Goal: Browse casually: Explore the website without a specific task or goal

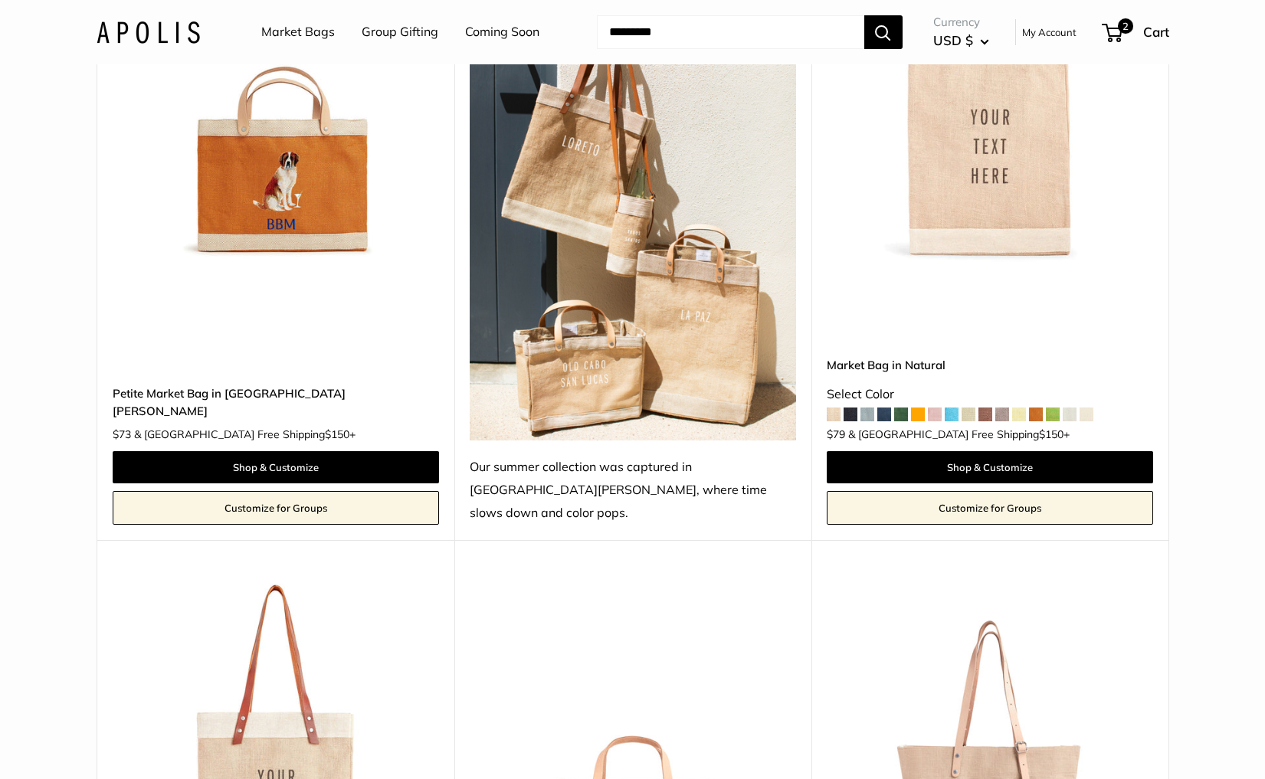
click at [175, 38] on img at bounding box center [148, 32] width 103 height 22
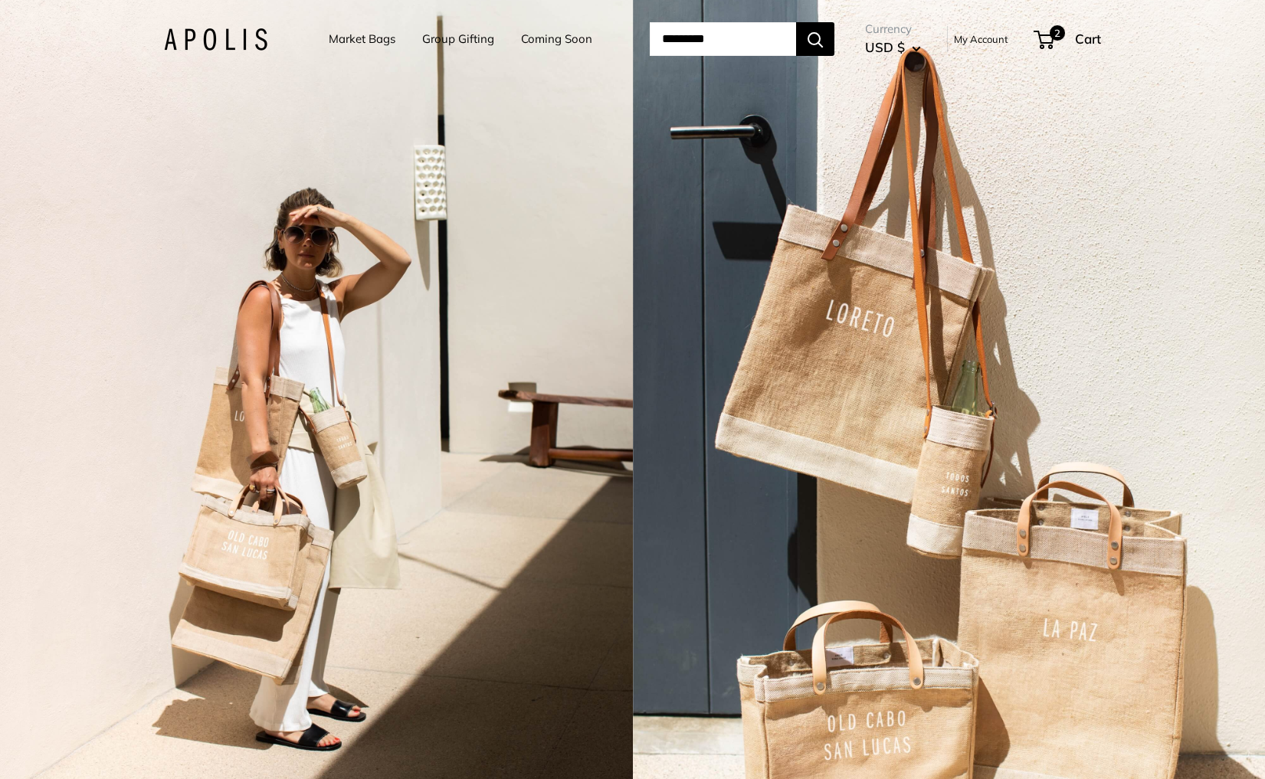
click at [316, 472] on div "2 / 3" at bounding box center [316, 389] width 633 height 779
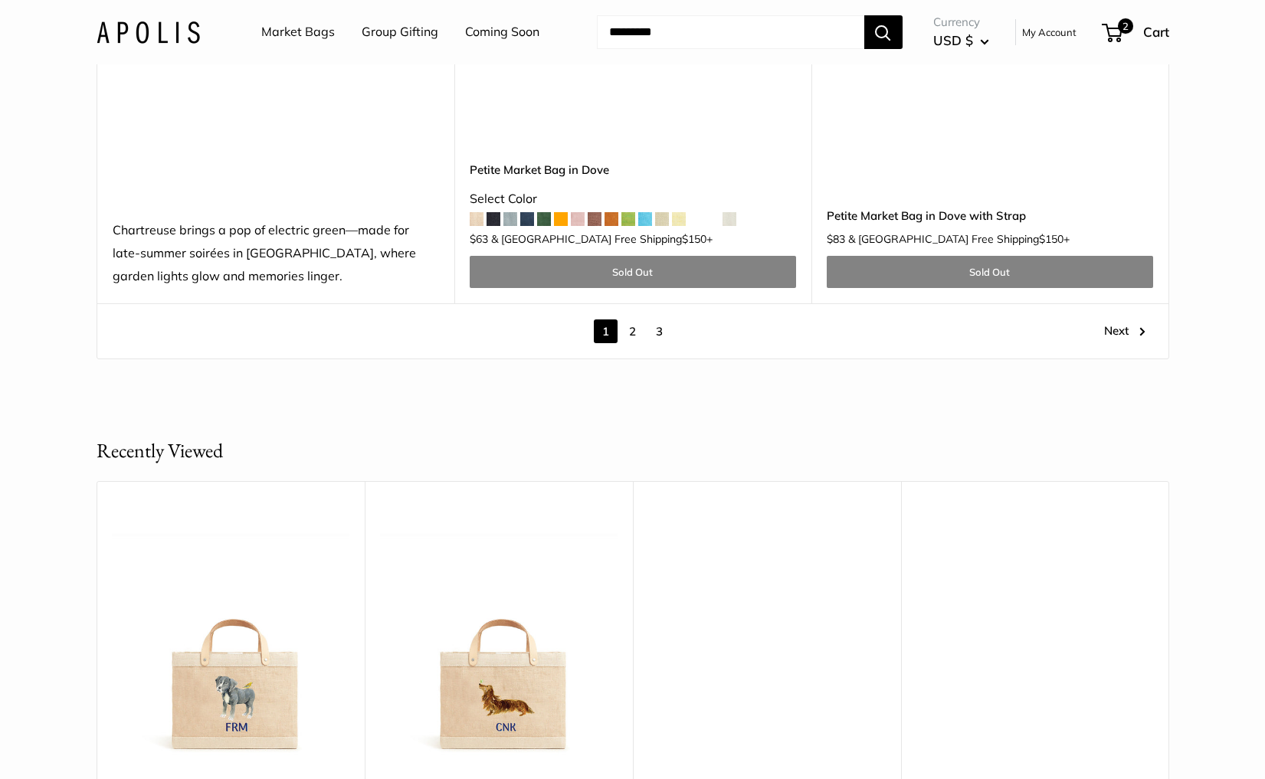
scroll to position [8707, 0]
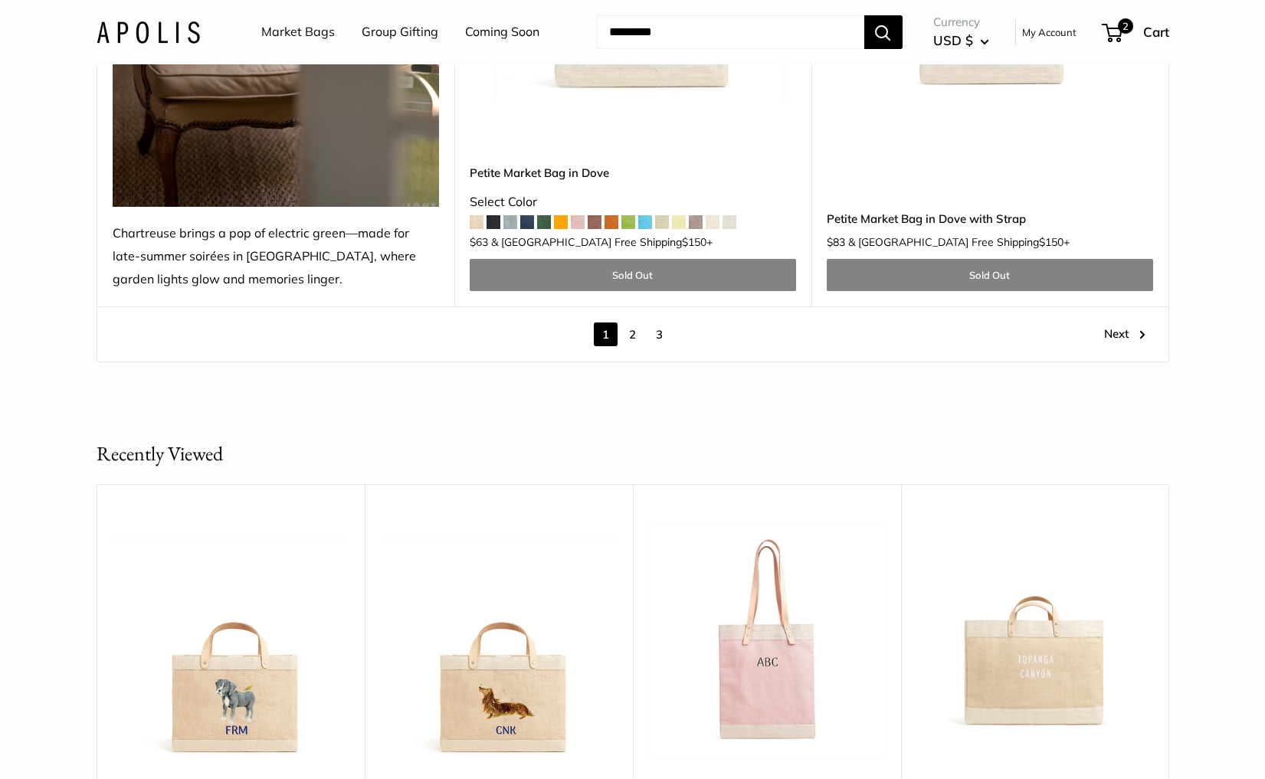
click at [635, 323] on link "2" at bounding box center [633, 335] width 24 height 24
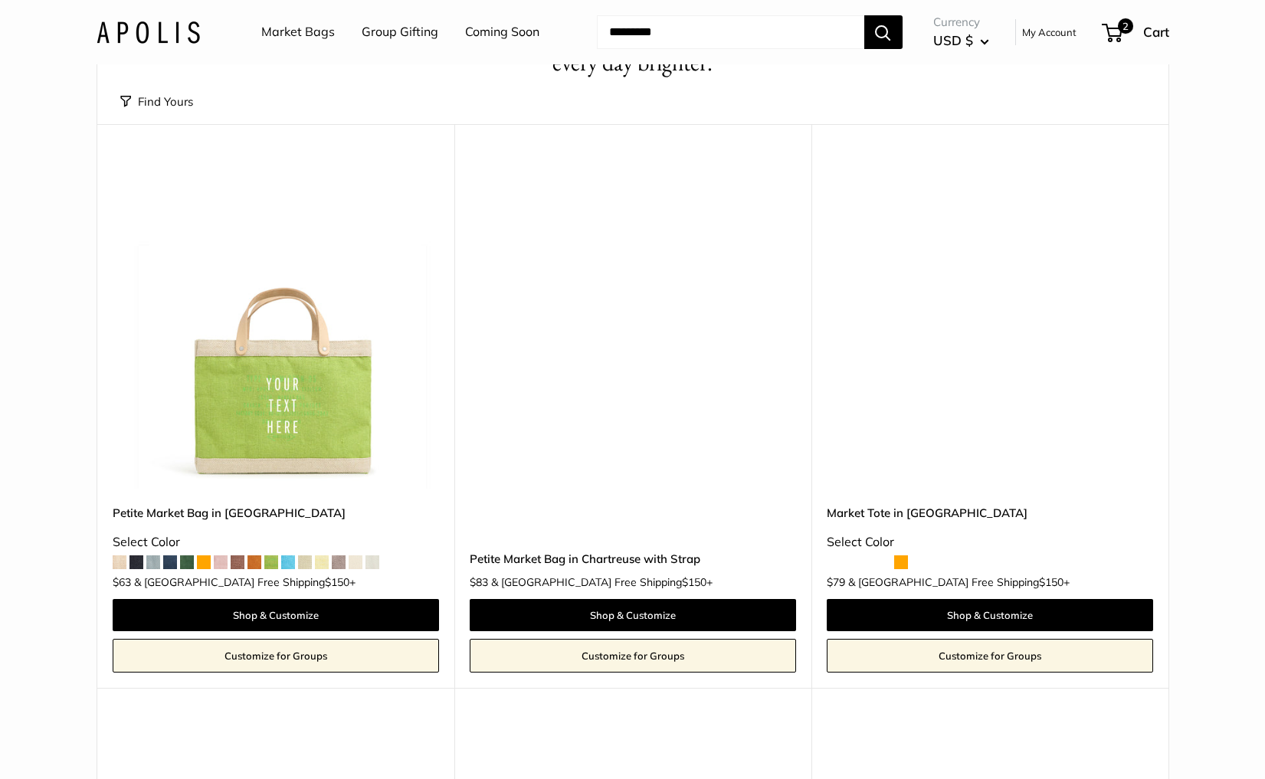
scroll to position [41, 0]
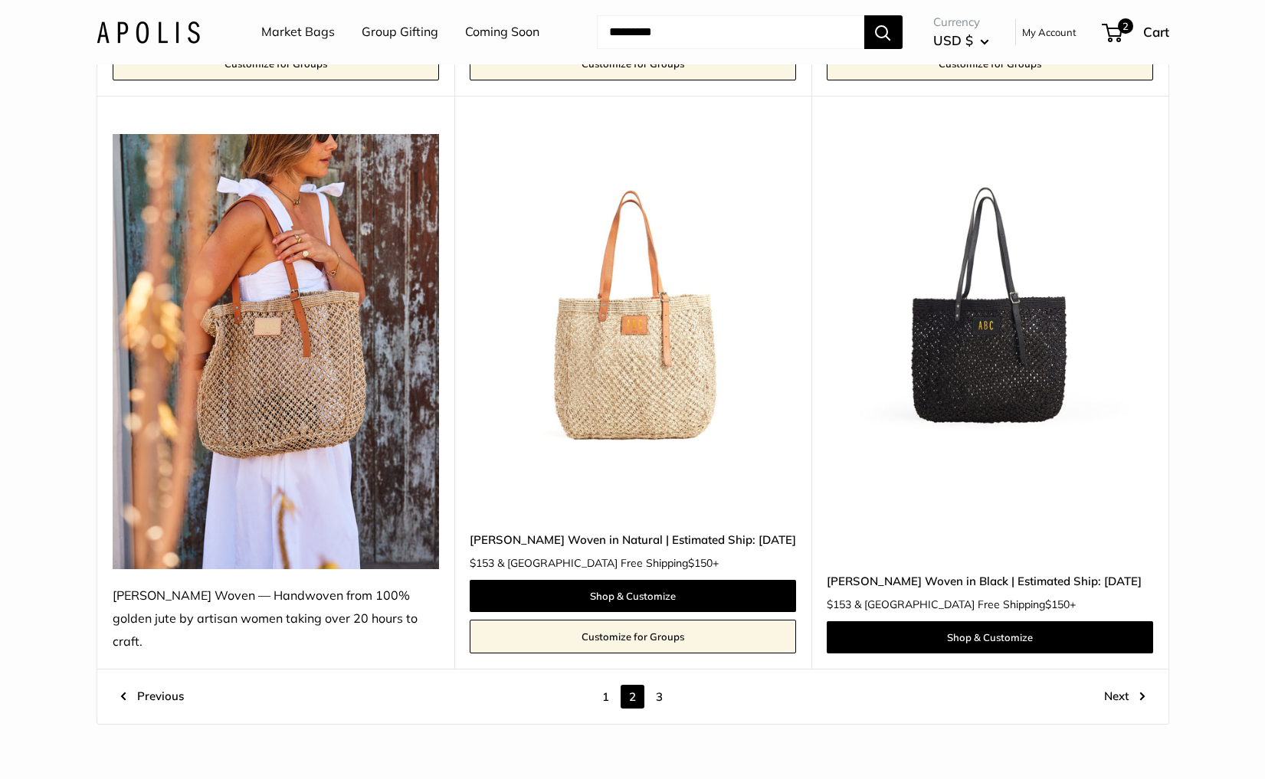
scroll to position [8629, 0]
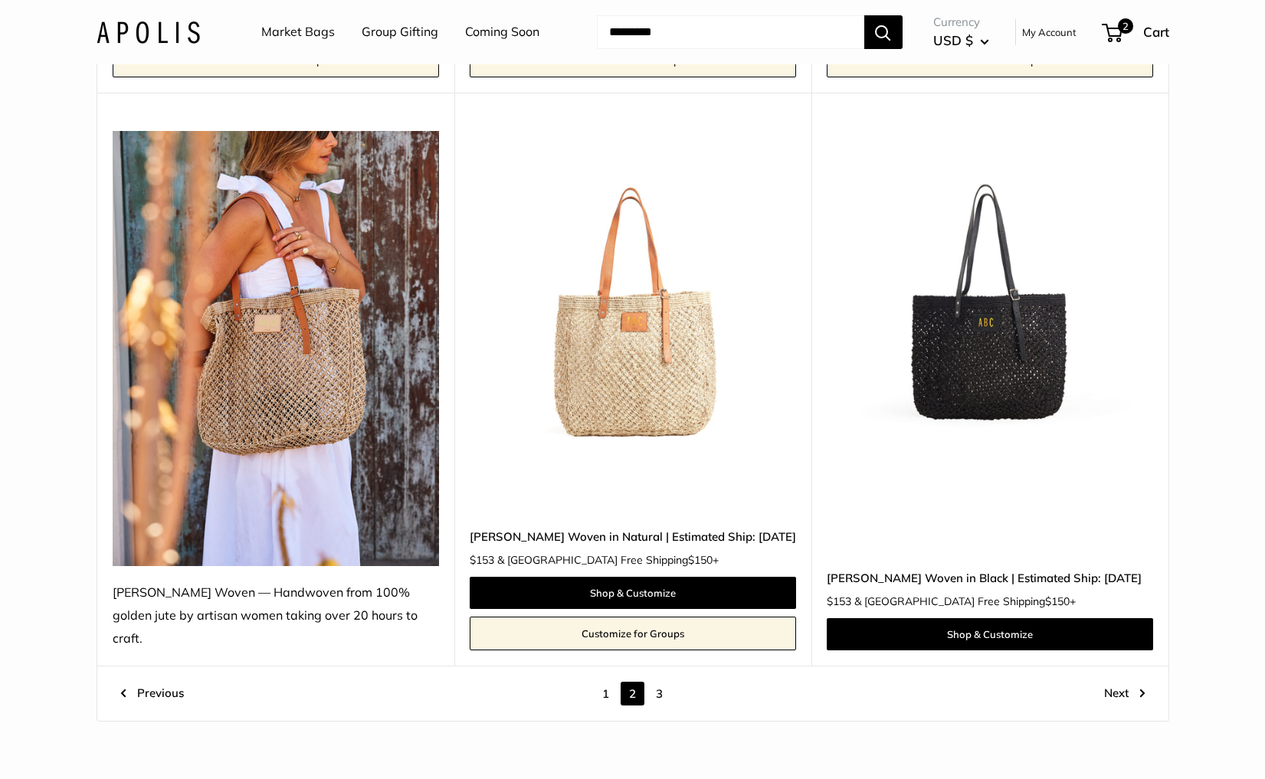
click at [0, 0] on img at bounding box center [0, 0] width 0 height 0
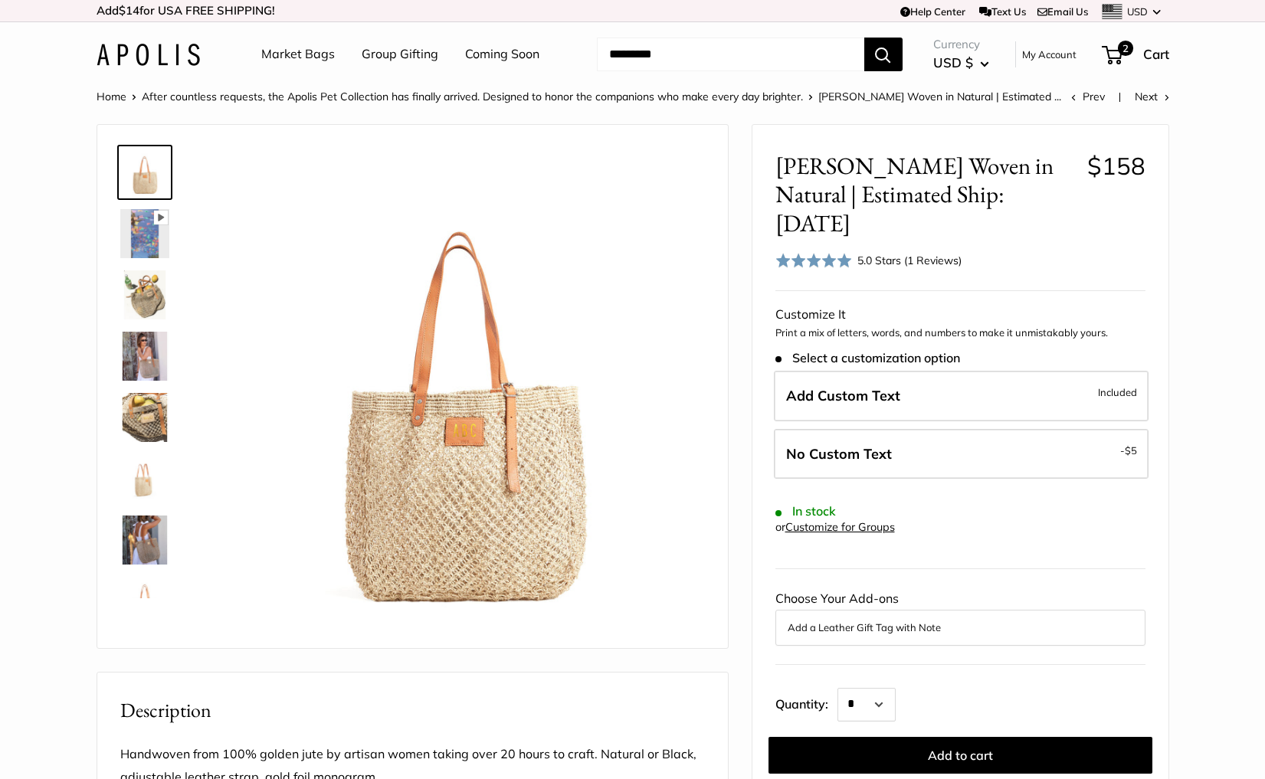
click at [831, 253] on span at bounding box center [813, 260] width 77 height 15
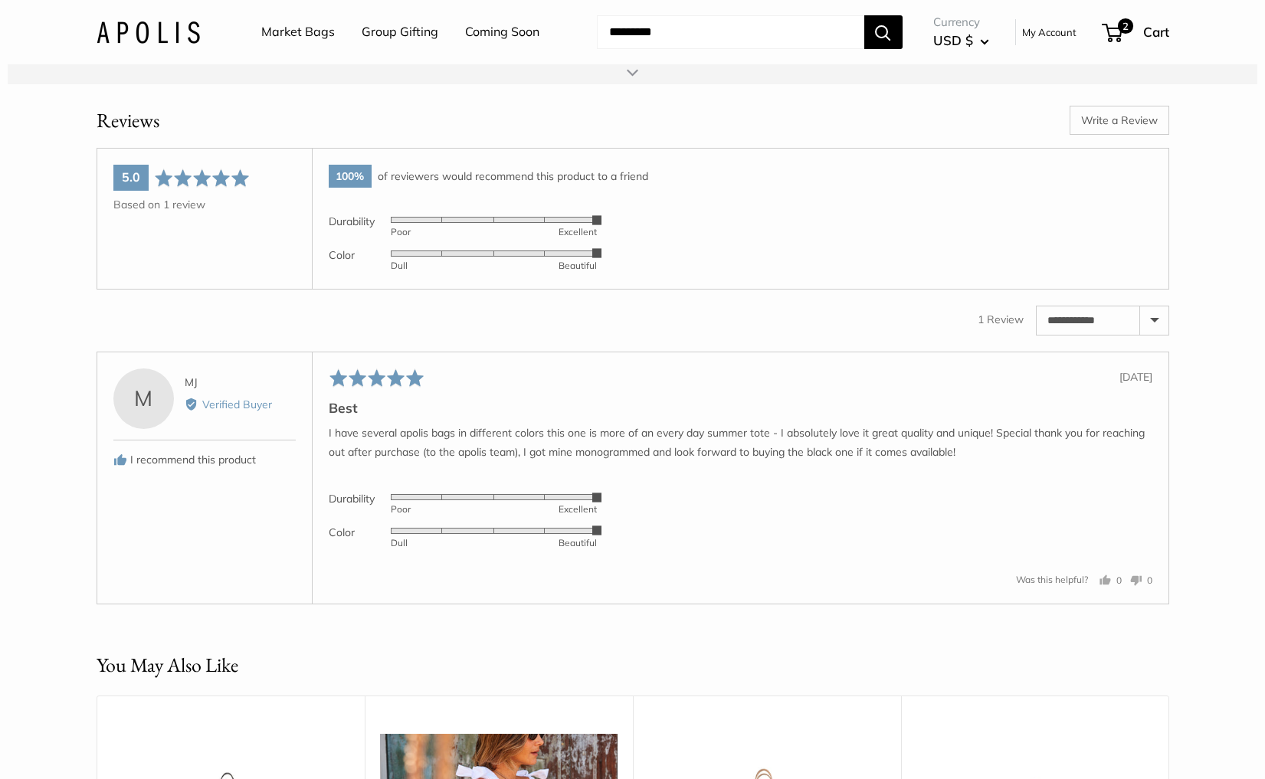
scroll to position [2249, 0]
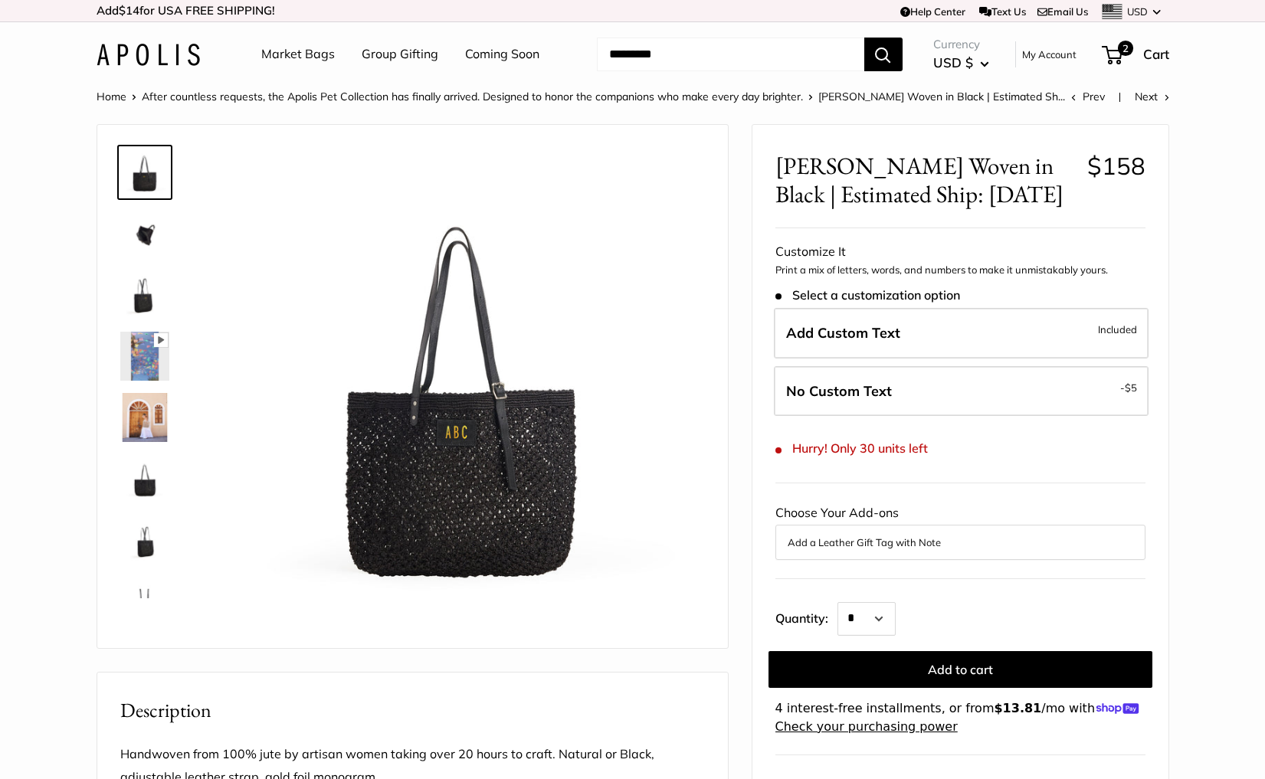
click at [123, 48] on img at bounding box center [148, 55] width 103 height 22
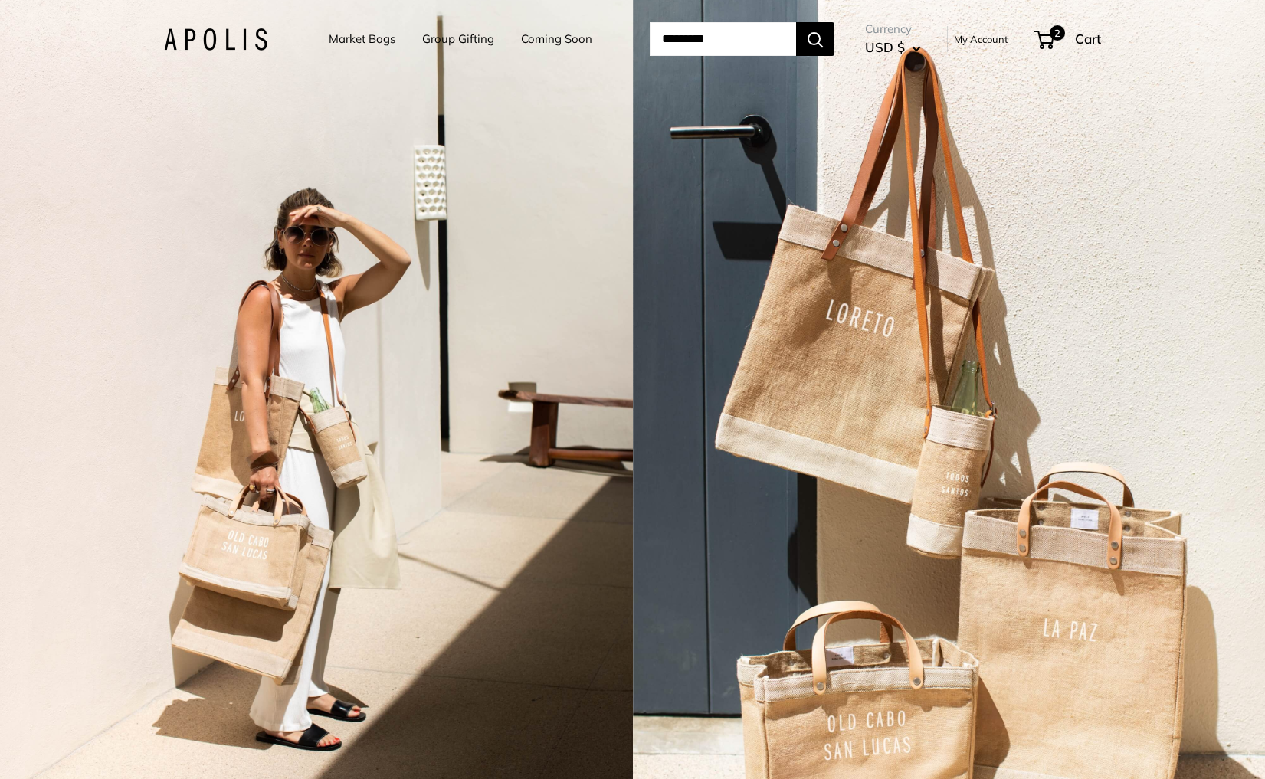
click at [467, 332] on div "2 / 3" at bounding box center [316, 389] width 633 height 779
